Goal: Task Accomplishment & Management: Manage account settings

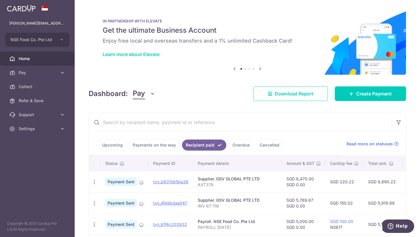
scroll to position [32, 0]
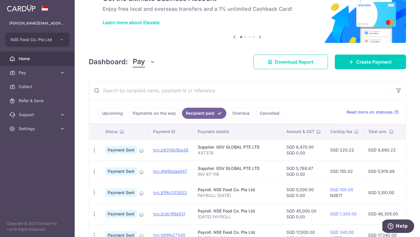
click at [120, 112] on link "Upcoming" at bounding box center [112, 113] width 28 height 11
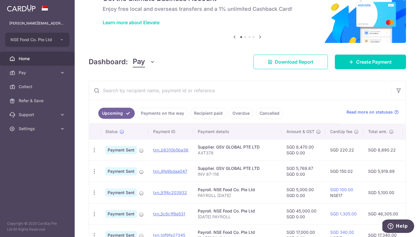
click at [118, 111] on link "Upcoming" at bounding box center [116, 113] width 36 height 11
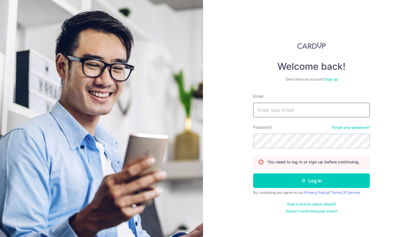
click at [338, 109] on input "Email" at bounding box center [311, 110] width 117 height 15
type input "[PERSON_NAME][EMAIL_ADDRESS][DOMAIN_NAME]"
click at [253, 173] on button "Log in" at bounding box center [311, 180] width 117 height 15
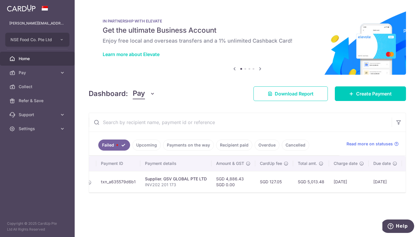
scroll to position [0, 92]
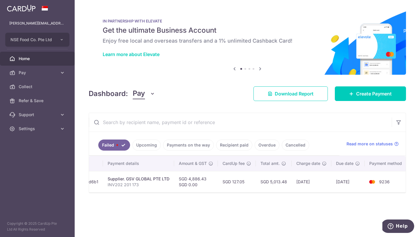
click at [379, 184] on span "9236" at bounding box center [384, 181] width 11 height 5
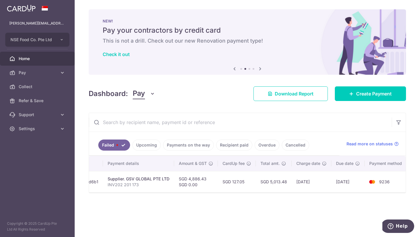
click at [142, 180] on div "Supplier. GSV GLOBAL PTE LTD" at bounding box center [139, 179] width 62 height 6
click at [133, 184] on p "INV202 201 173" at bounding box center [139, 185] width 62 height 6
drag, startPoint x: 172, startPoint y: 184, endPoint x: 185, endPoint y: 183, distance: 12.3
click at [185, 183] on tr "Update payment Upload doc Payment failed txn_a635579d6b1 Supplier. GSV GLOBAL P…" at bounding box center [203, 181] width 412 height 21
click at [216, 178] on td "SGD 4,886.43 SGD 0.00" at bounding box center [196, 181] width 44 height 21
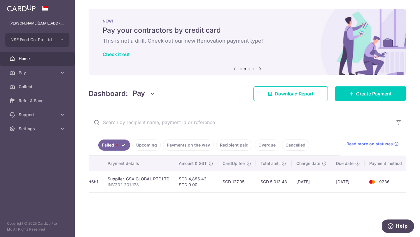
click at [196, 179] on td "SGD 4,886.43 SGD 0.00" at bounding box center [196, 181] width 44 height 21
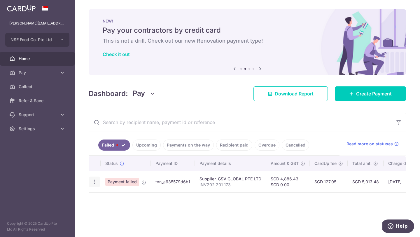
click at [95, 182] on icon "button" at bounding box center [94, 182] width 6 height 6
click at [116, 202] on link "Update payment" at bounding box center [119, 198] width 61 height 14
radio input "true"
type input "4,886.43"
type input "0.00"
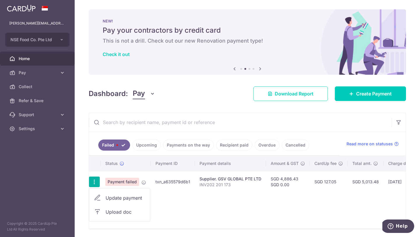
type input "INV202 201 173"
type input "NSE PAYABLES"
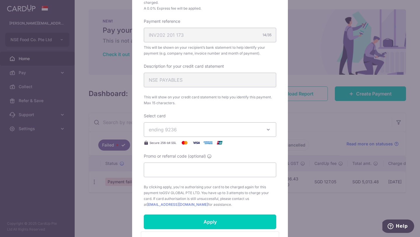
scroll to position [179, 0]
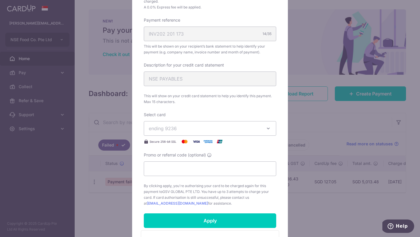
click at [260, 131] on span "ending 9236" at bounding box center [205, 128] width 112 height 7
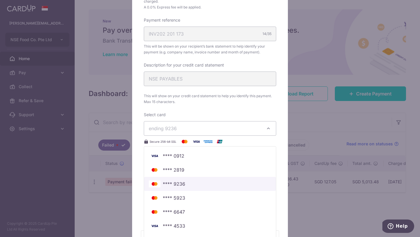
click at [224, 188] on link "**** 9236" at bounding box center [210, 184] width 132 height 14
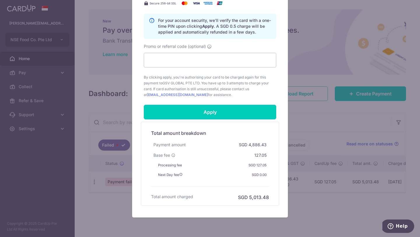
scroll to position [316, 0]
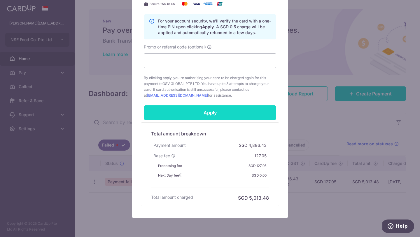
click at [191, 114] on input "Apply" at bounding box center [210, 112] width 133 height 15
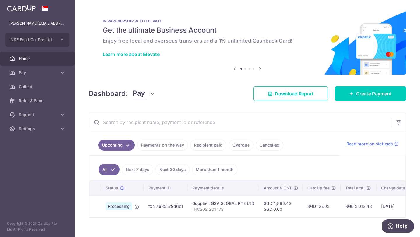
scroll to position [8, 0]
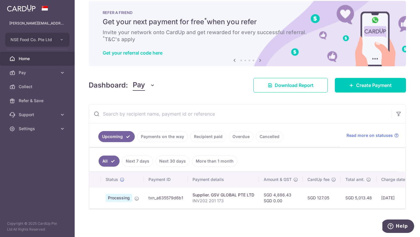
drag, startPoint x: 166, startPoint y: 135, endPoint x: 169, endPoint y: 139, distance: 4.4
click at [166, 135] on link "Payments on the way" at bounding box center [162, 136] width 51 height 11
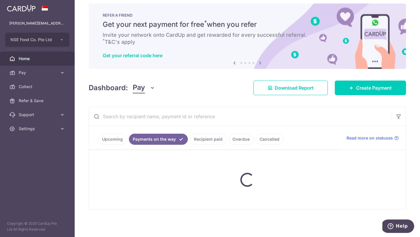
scroll to position [0, 0]
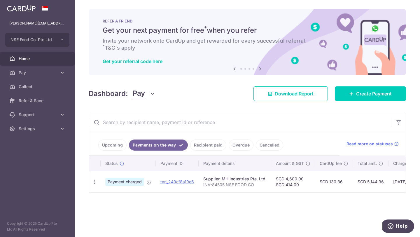
click at [108, 150] on link "Upcoming" at bounding box center [112, 145] width 28 height 11
